Goal: Transaction & Acquisition: Purchase product/service

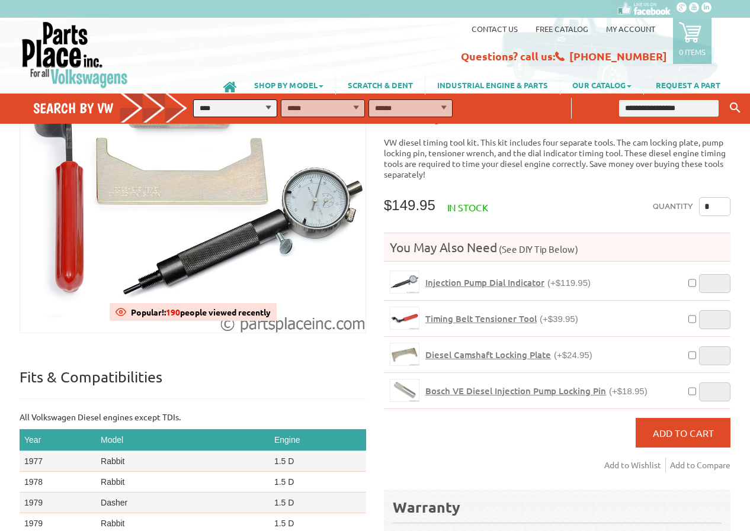
scroll to position [86, 0]
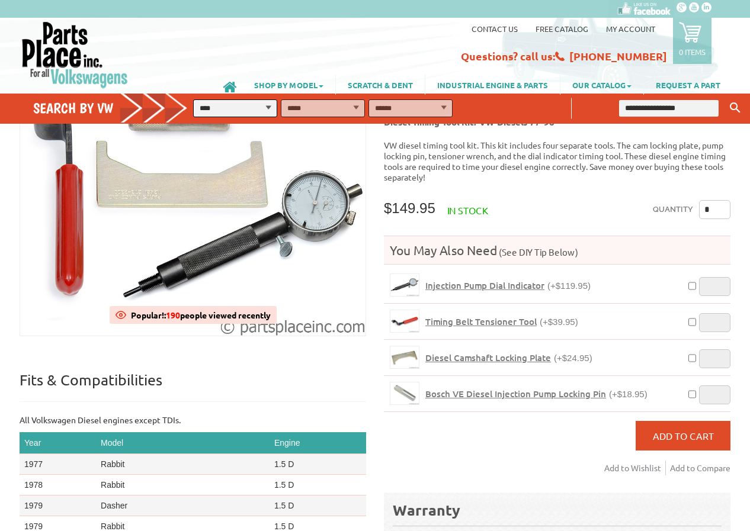
click at [571, 382] on div "Bosch VE Diesel Injection Pump Locking Pin (+$18.95)" at bounding box center [552, 394] width 255 height 24
click at [570, 388] on span "Bosch VE Diesel Injection Pump Locking Pin" at bounding box center [515, 394] width 181 height 12
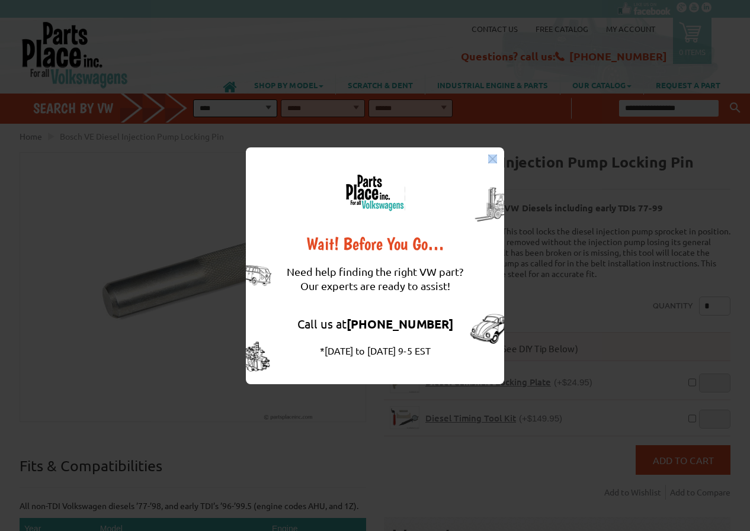
click at [497, 159] on div "Wait! Before You Go… Need help finding the right VW part? Our experts are ready…" at bounding box center [375, 265] width 258 height 237
click at [491, 159] on img at bounding box center [492, 159] width 9 height 9
